Goal: Information Seeking & Learning: Find contact information

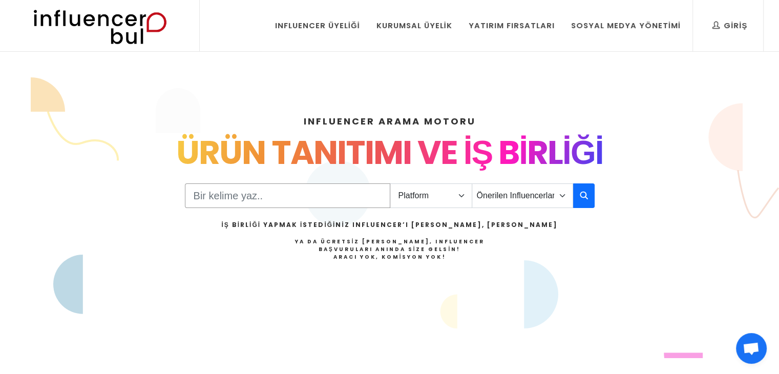
click at [286, 193] on input "Search" at bounding box center [287, 195] width 205 height 25
click at [422, 198] on select "Platform Instagram Facebook Youtube Tiktok Twitter Twitch" at bounding box center [431, 195] width 82 height 25
select select "1"
click at [390, 183] on select "Platform Instagram Facebook Youtube Tiktok Twitter Twitch" at bounding box center [431, 195] width 82 height 25
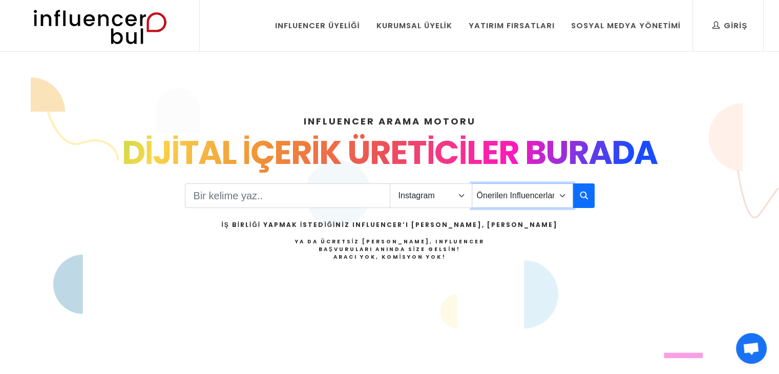
click at [560, 194] on select "Önerilen Influencerlar Aile & [PERSON_NAME] & [PERSON_NAME] [PERSON_NAME] & Giy…" at bounding box center [522, 195] width 101 height 25
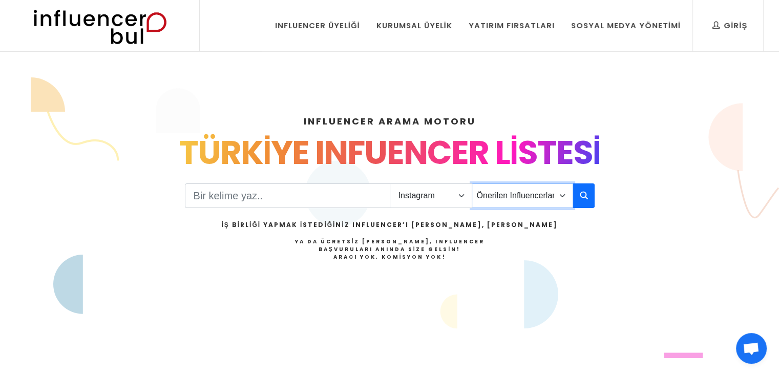
select select "40"
click at [472, 183] on select "Önerilen Influencerlar Aile & [PERSON_NAME] & [PERSON_NAME] [PERSON_NAME] & Giy…" at bounding box center [522, 195] width 101 height 25
click at [578, 189] on button "button" at bounding box center [584, 195] width 22 height 25
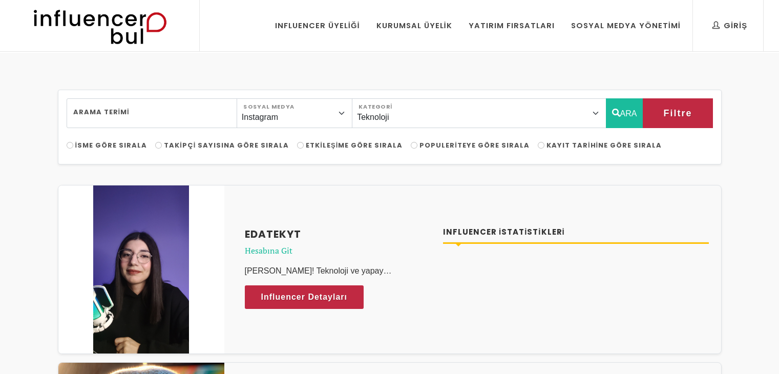
select select "40"
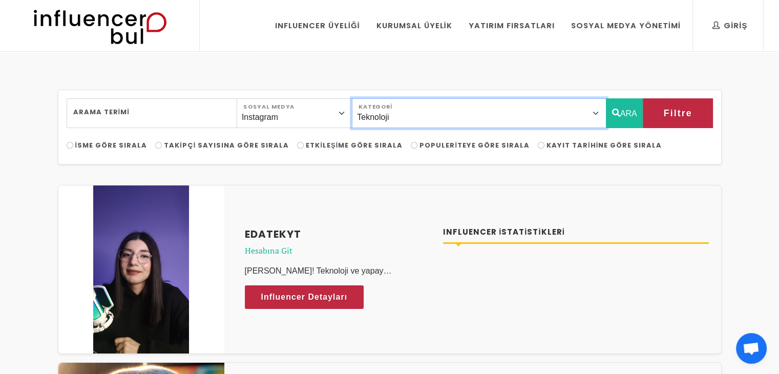
click at [430, 118] on select "Önerilen Influencerlar Aile & [PERSON_NAME] & [PERSON_NAME] [PERSON_NAME] & [PE…" at bounding box center [479, 113] width 254 height 30
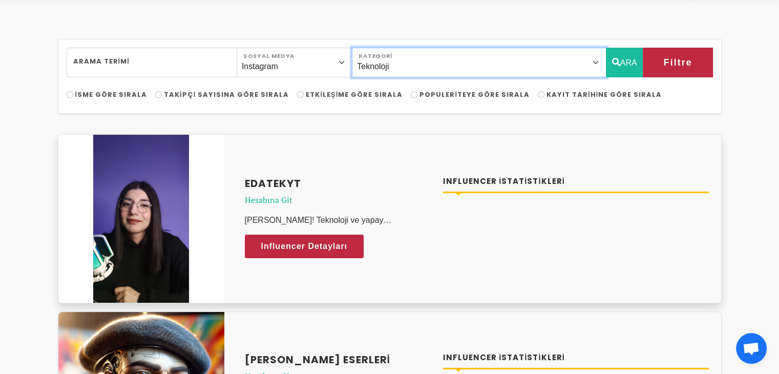
scroll to position [51, 0]
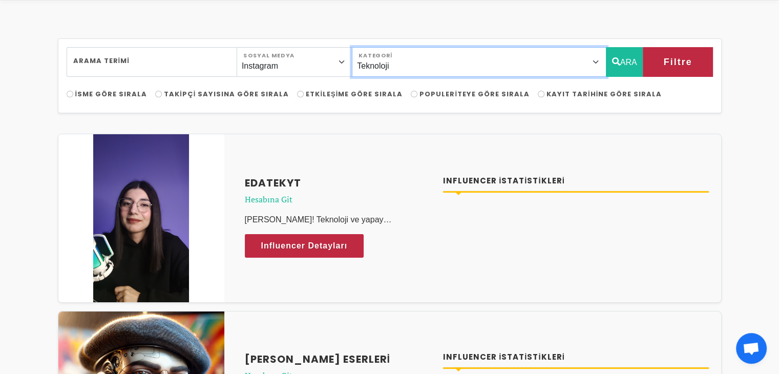
click at [451, 73] on select "Önerilen Influencerlar Aile & [PERSON_NAME] & [PERSON_NAME] [PERSON_NAME] & [PE…" at bounding box center [479, 62] width 254 height 30
click at [380, 47] on select "Önerilen Influencerlar Aile & [PERSON_NAME] & [PERSON_NAME] [PERSON_NAME] & [PE…" at bounding box center [479, 62] width 254 height 30
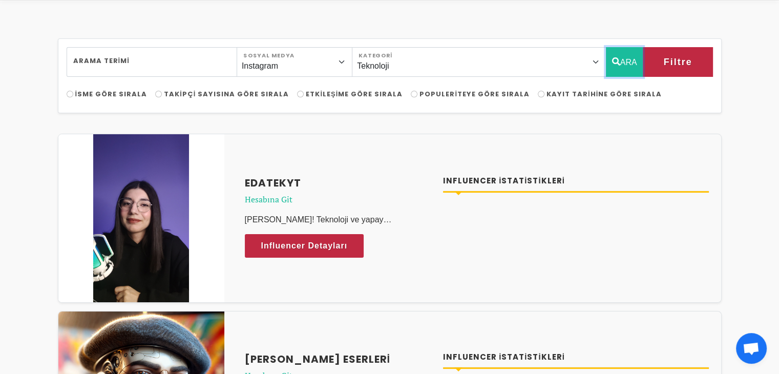
click at [631, 68] on button "ARA" at bounding box center [624, 62] width 37 height 30
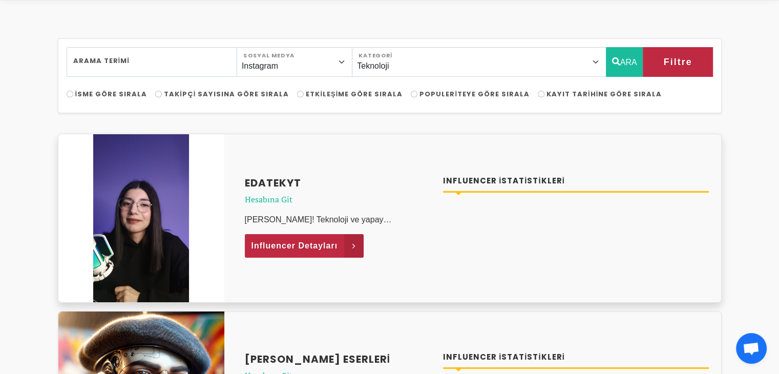
click at [312, 243] on span "Influencer Detayları" at bounding box center [295, 245] width 87 height 15
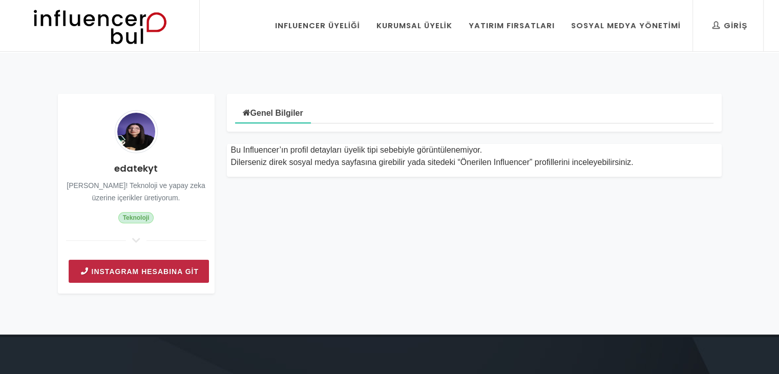
click at [168, 277] on link "Instagram Hesabına git" at bounding box center [139, 271] width 140 height 23
click at [176, 271] on link "Instagram Hesabına git" at bounding box center [139, 271] width 140 height 23
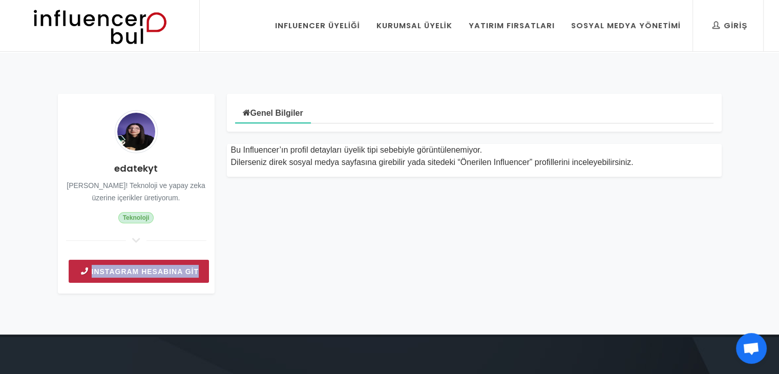
click at [154, 274] on link "Instagram Hesabına git" at bounding box center [139, 271] width 140 height 23
click at [89, 271] on link "Instagram Hesabına git" at bounding box center [139, 271] width 140 height 23
click at [86, 271] on icon at bounding box center [85, 271] width 8 height 12
click at [123, 264] on link "Instagram Hesabına git" at bounding box center [139, 271] width 140 height 23
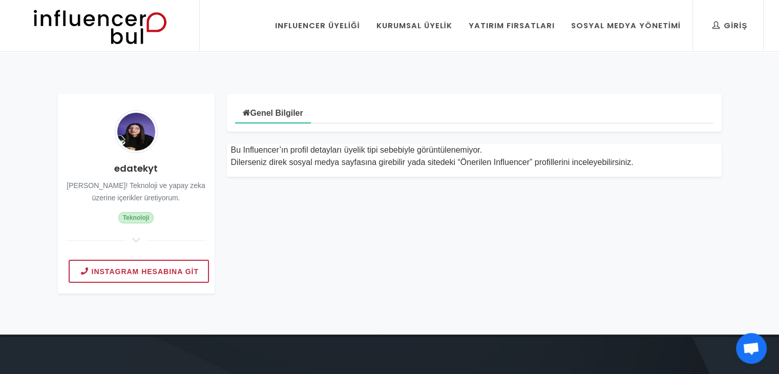
click at [148, 185] on small "Ben Eda! Teknoloji ve yapay zeka üzerine içerikler üretiyorum." at bounding box center [136, 191] width 139 height 20
click at [103, 181] on small "Ben Eda! Teknoloji ve yapay zeka üzerine içerikler üretiyorum." at bounding box center [136, 191] width 139 height 20
